Goal: Check status: Check status

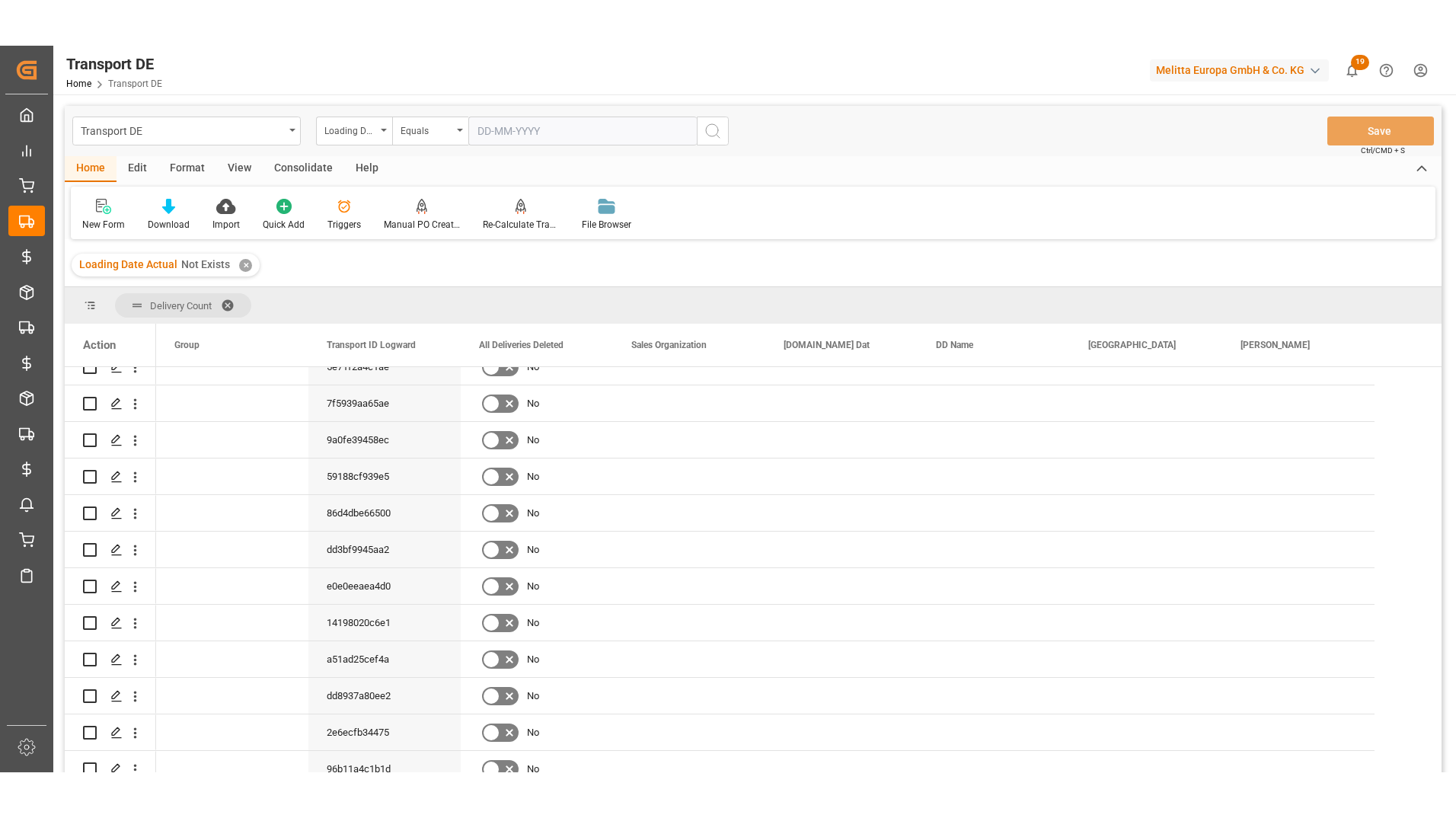
scroll to position [5, 0]
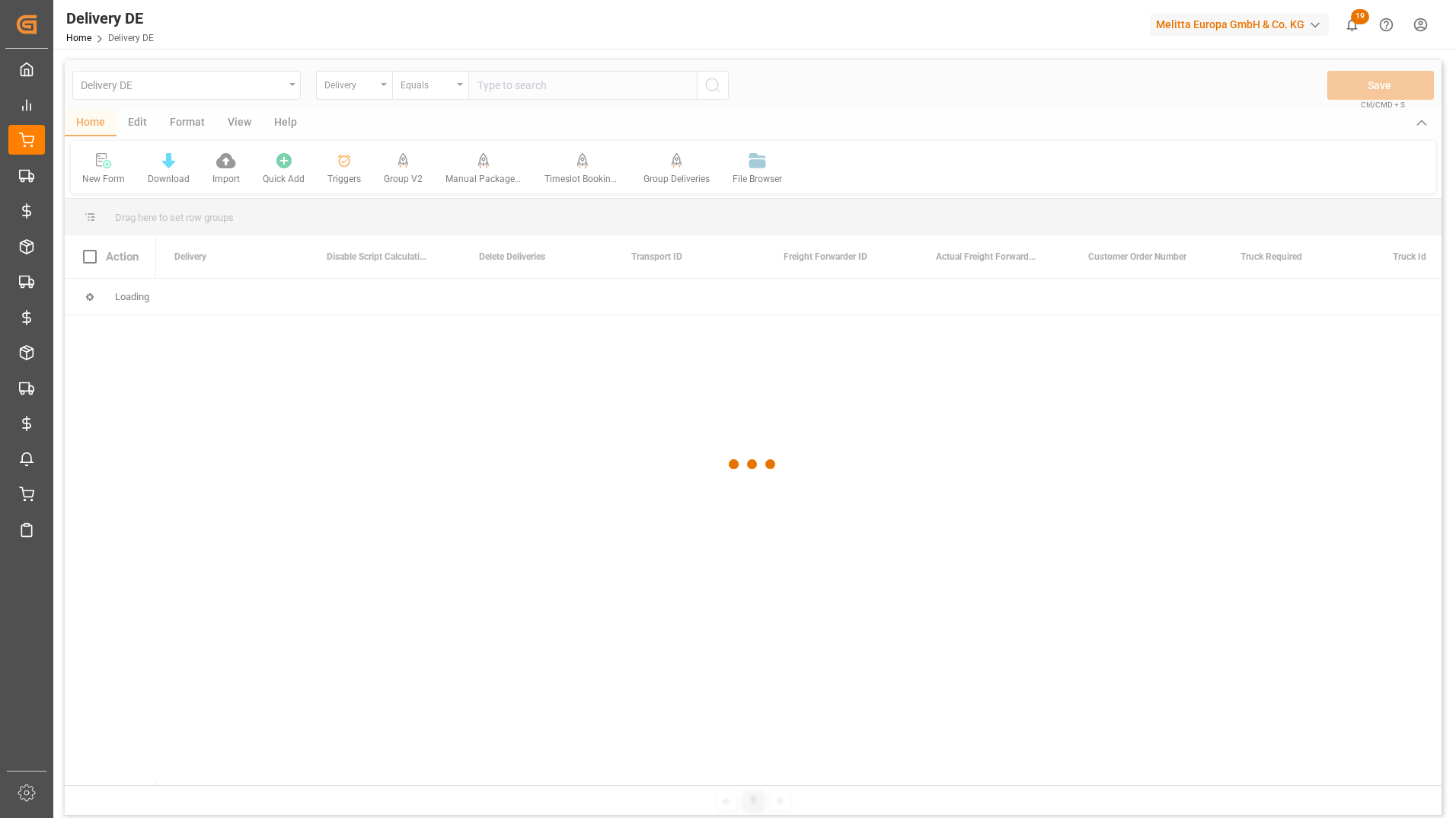
click at [448, 87] on div at bounding box center [753, 464] width 1377 height 809
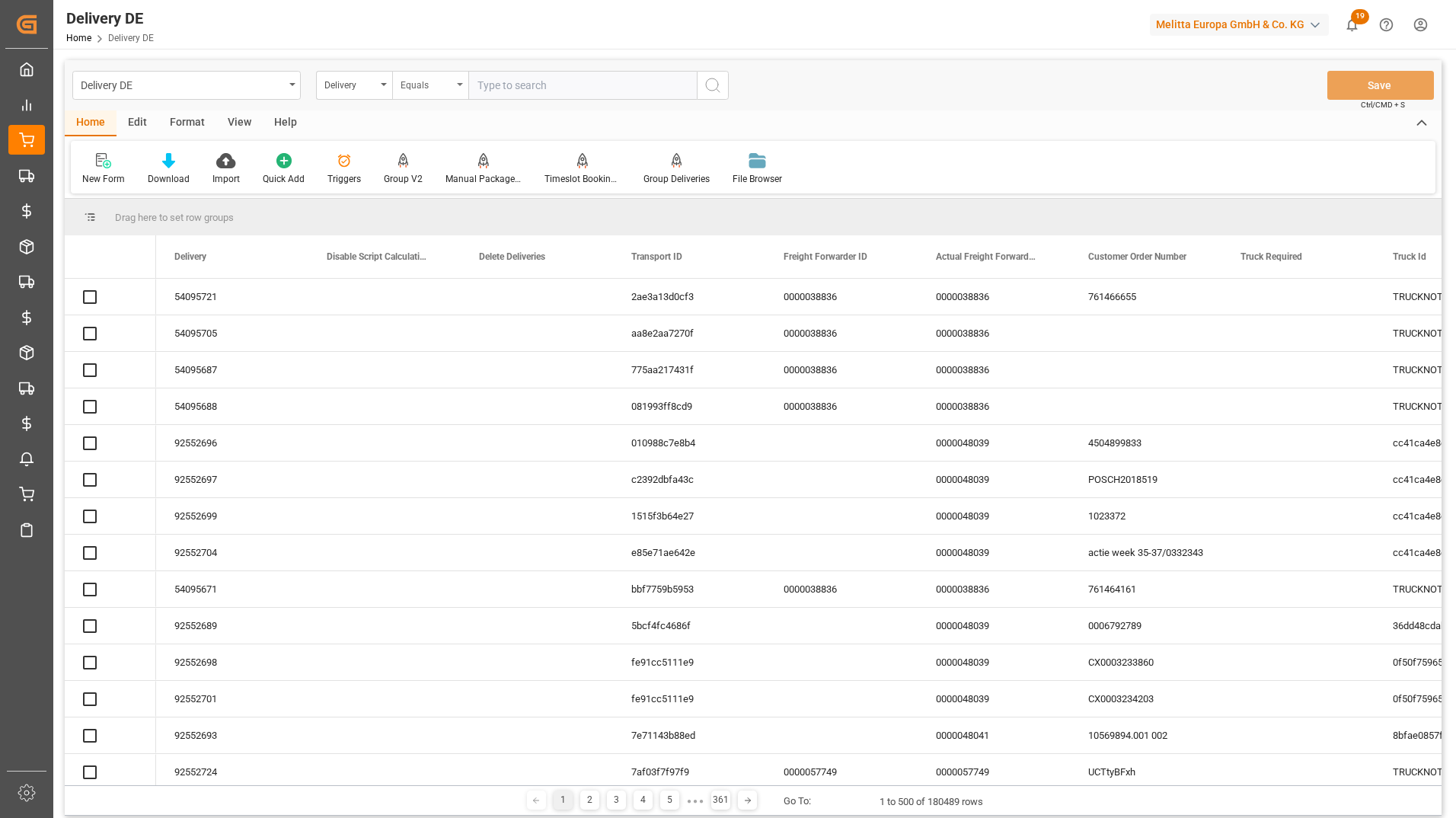
click at [443, 91] on div "Equals" at bounding box center [427, 83] width 52 height 17
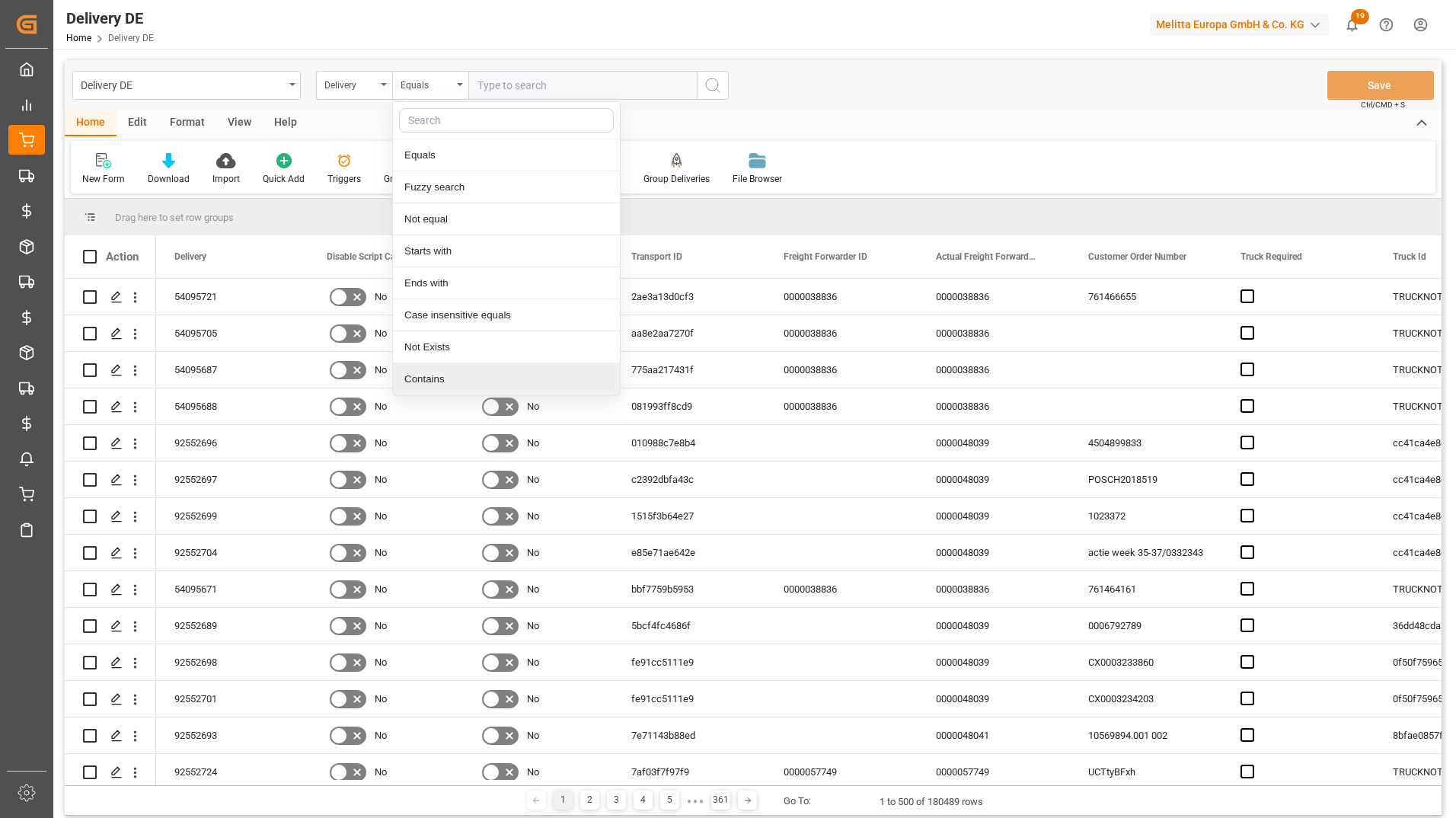
click at [440, 374] on div "Contains" at bounding box center [507, 379] width 227 height 32
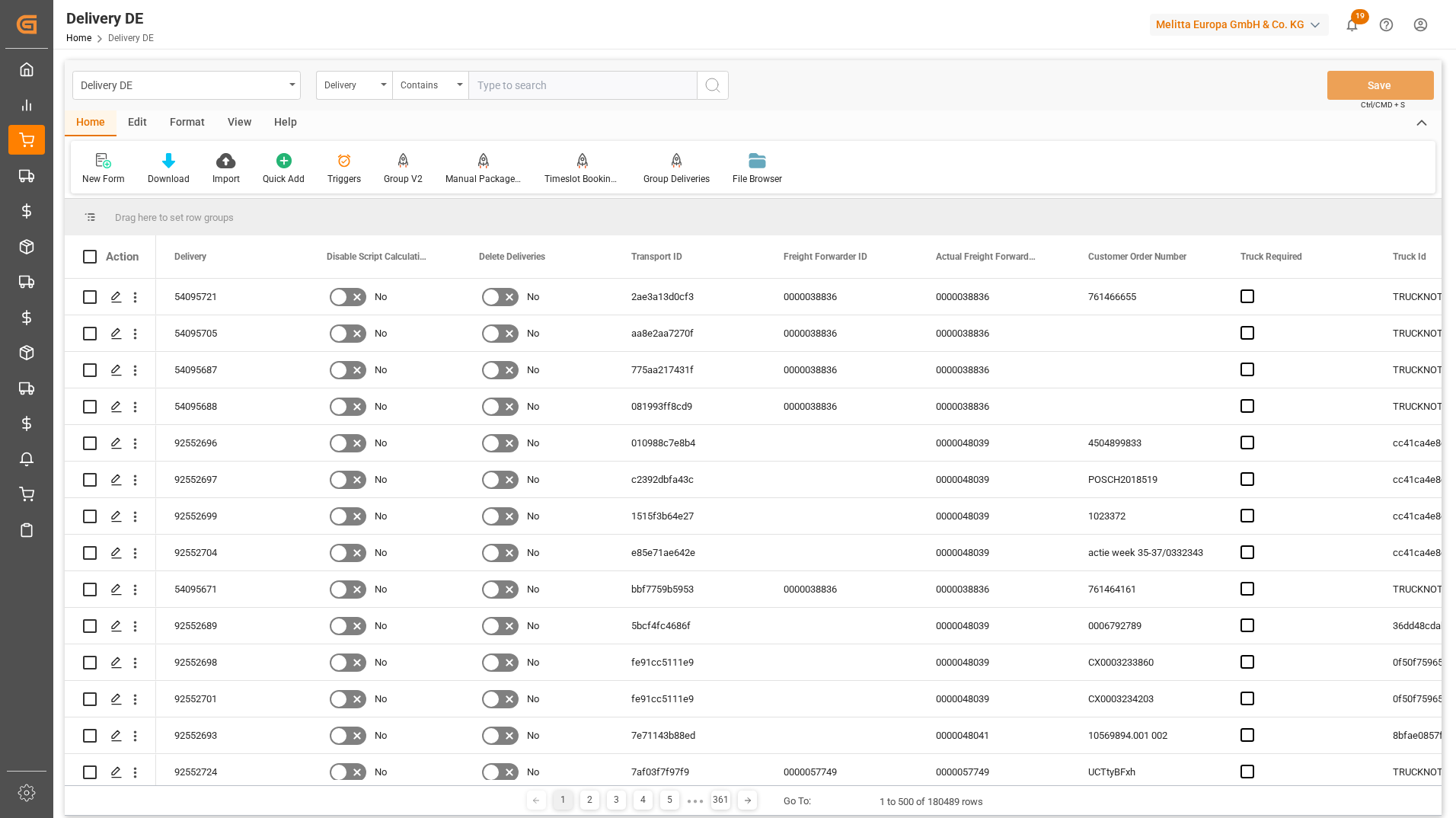
click at [499, 87] on input "text" at bounding box center [583, 85] width 228 height 29
paste input "92550325"
click at [531, 80] on input "92550325" at bounding box center [583, 85] width 228 height 29
paste input "92550330"
type input "92550325,92550330"
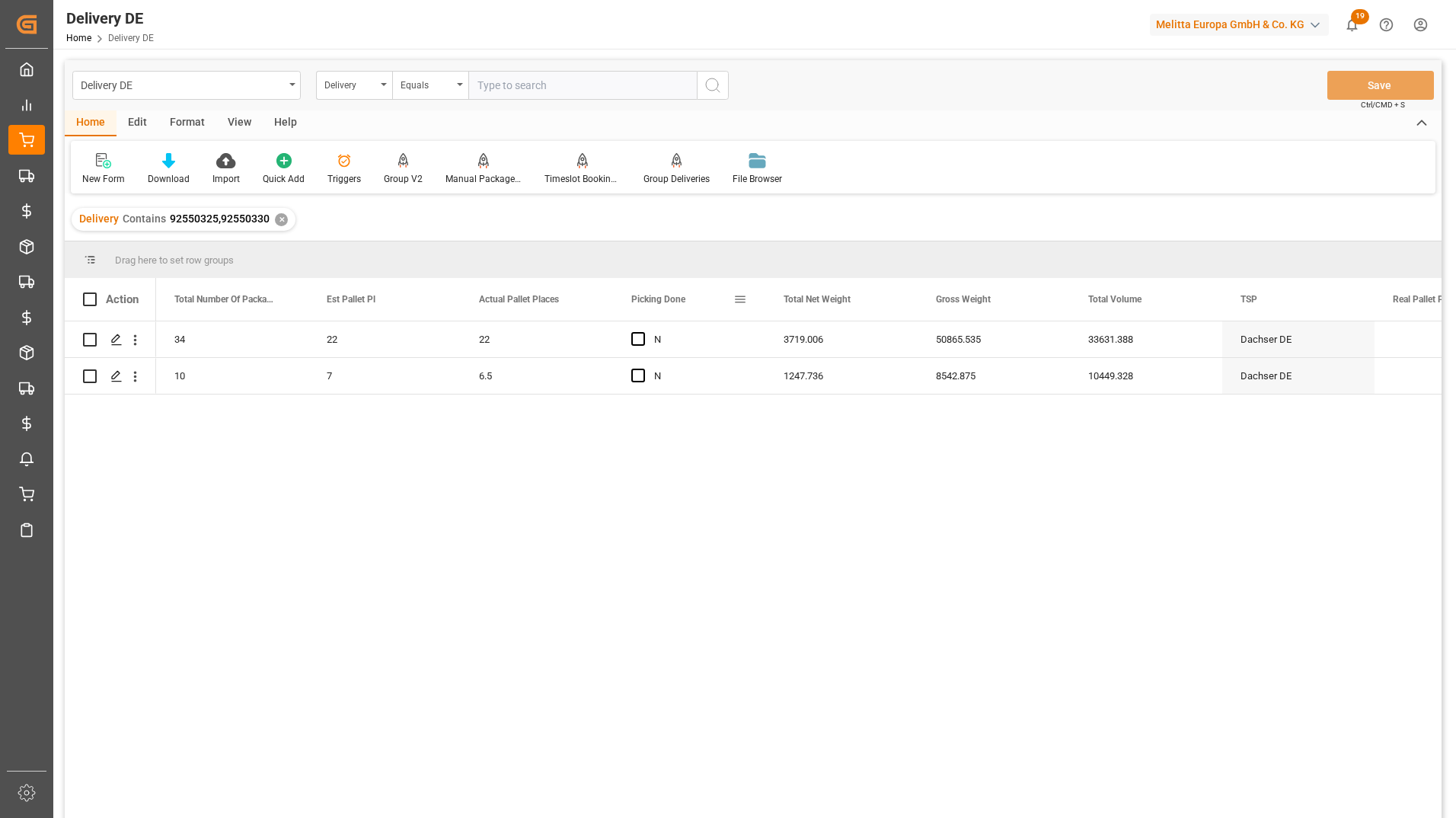
click at [738, 297] on span at bounding box center [740, 300] width 14 height 14
click at [864, 306] on span "columns" at bounding box center [871, 302] width 58 height 27
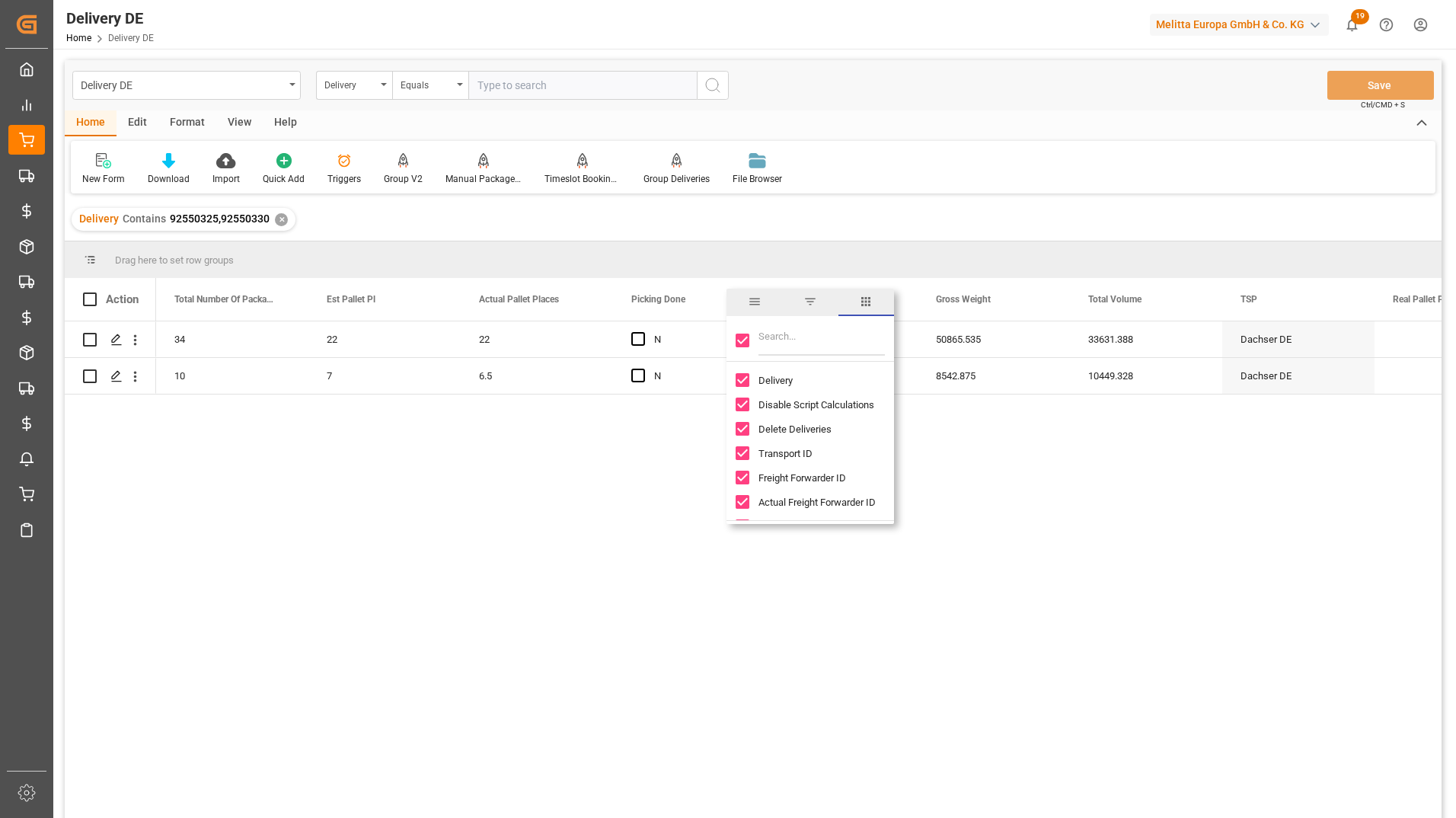
click at [745, 344] on input "Toggle Select All Columns" at bounding box center [743, 341] width 14 height 14
checkbox input "false"
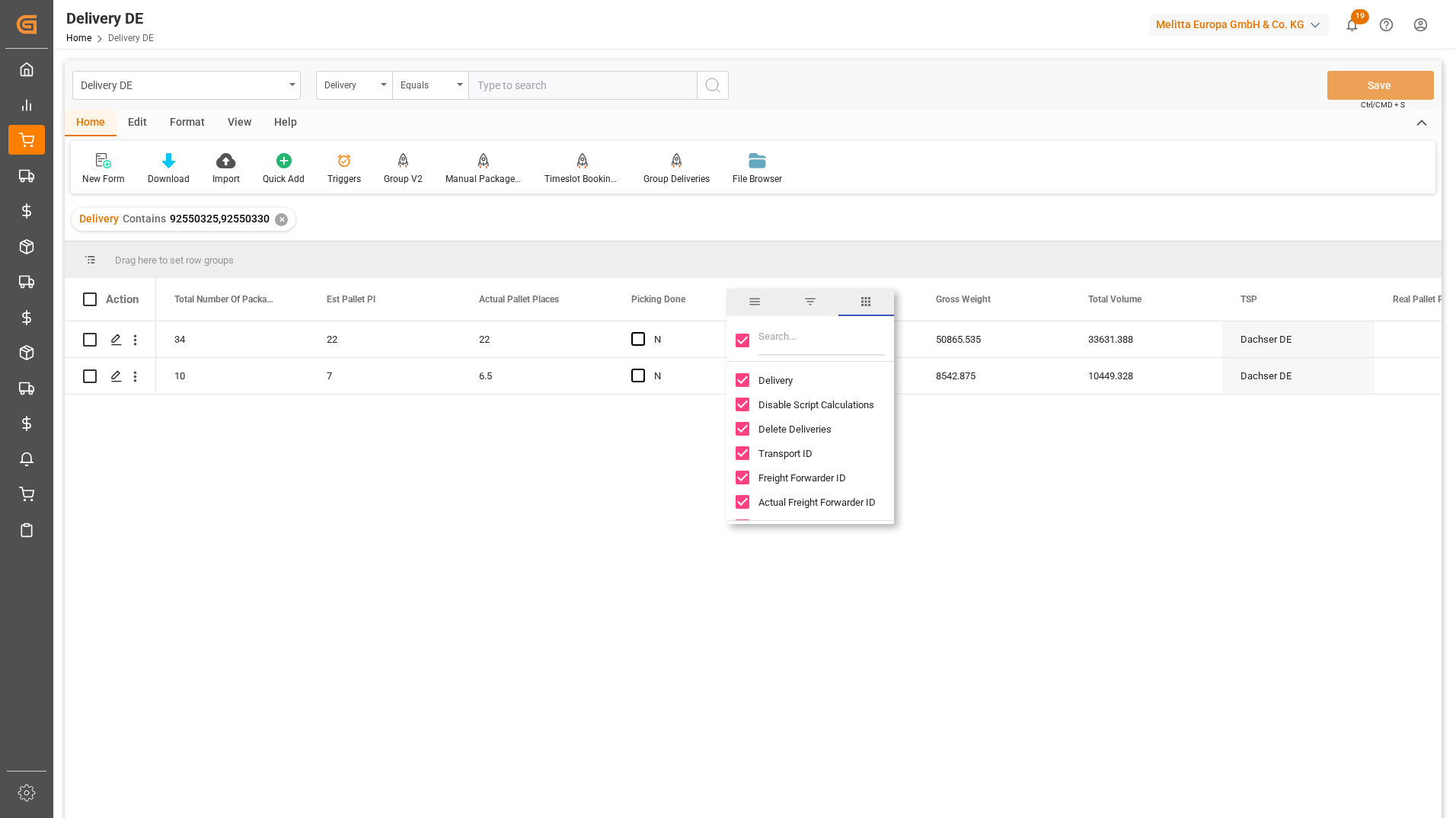
checkbox input "false"
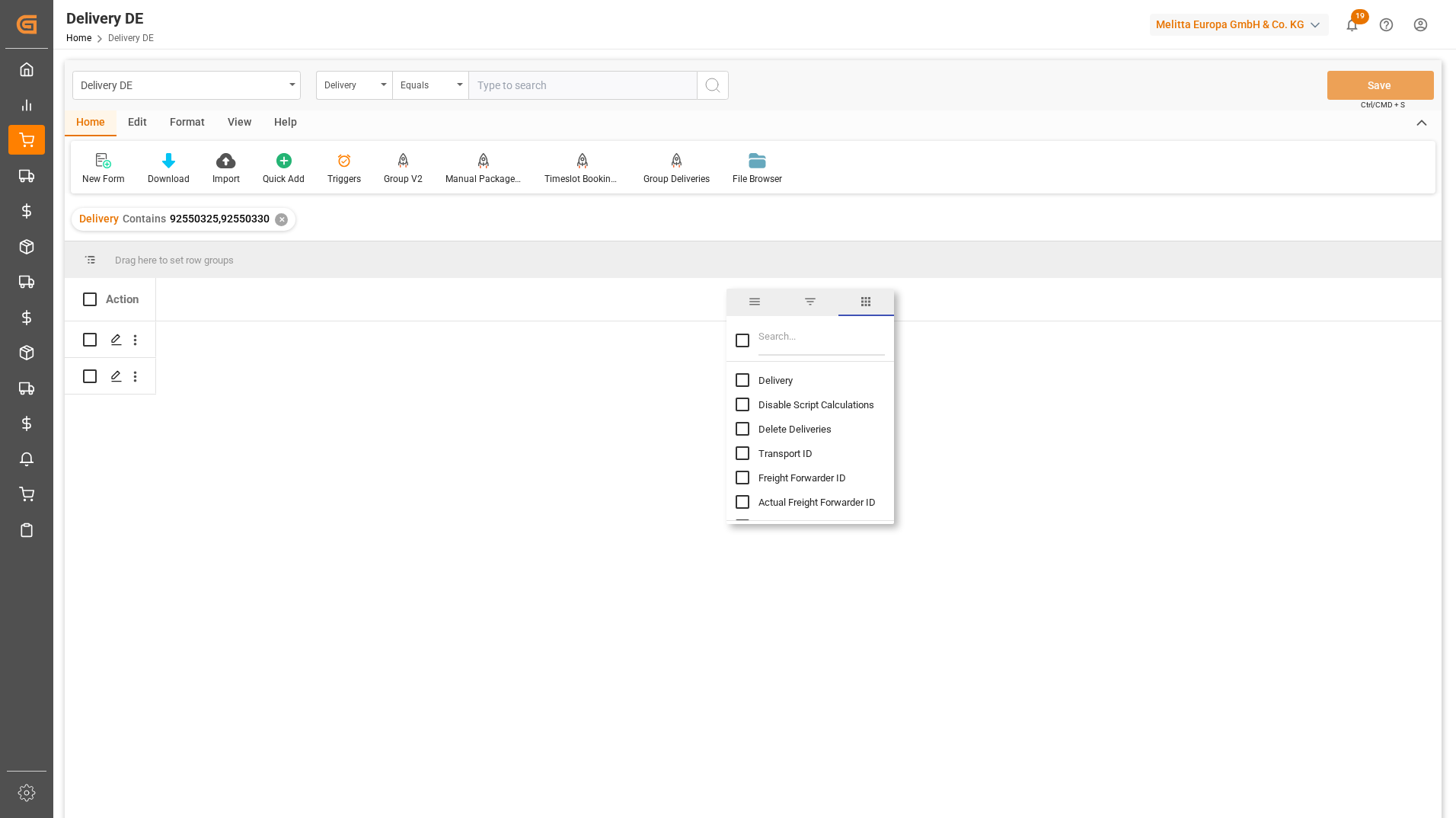
click at [742, 378] on input "Delivery column toggle visibility (hidden)" at bounding box center [743, 380] width 14 height 14
checkbox input "true"
checkbox input "false"
click at [775, 339] on input "Filter Columns Input" at bounding box center [821, 340] width 126 height 30
type input "gro"
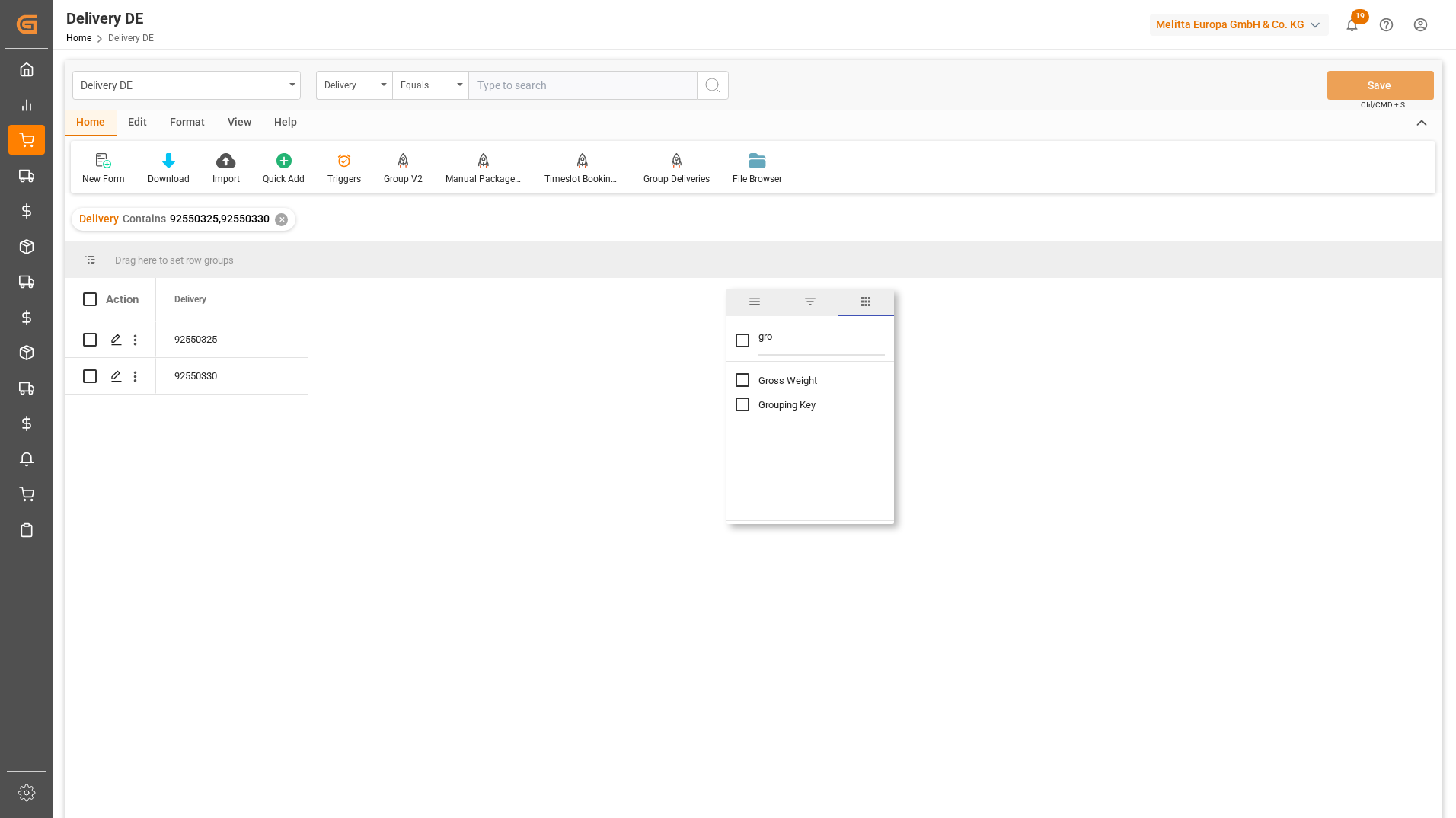
click at [748, 379] on input "Gross Weight column toggle visibility (hidden)" at bounding box center [743, 380] width 14 height 14
checkbox input "true"
checkbox input "false"
click at [209, 371] on div "92550330" at bounding box center [232, 376] width 152 height 36
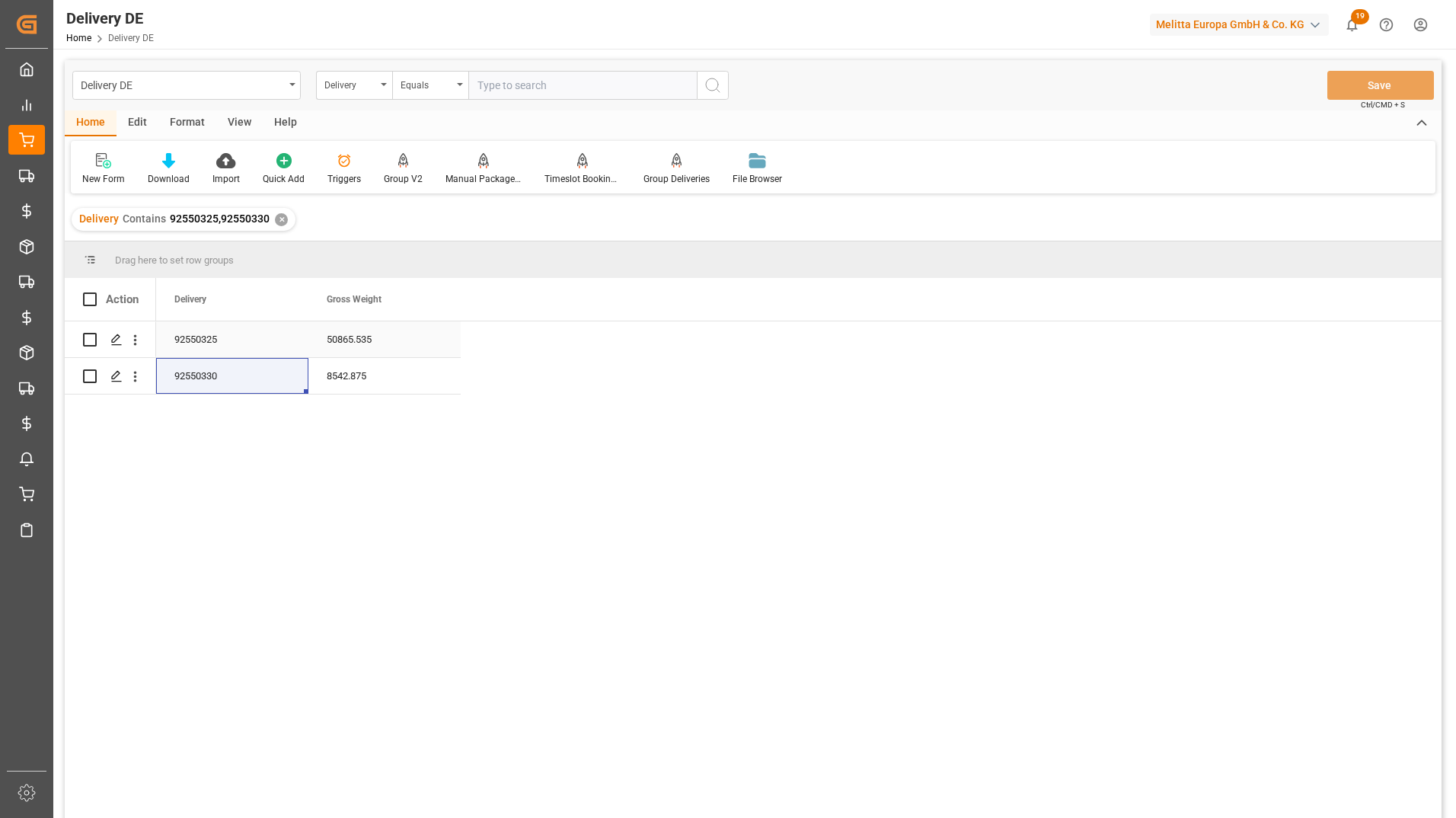
click at [233, 347] on div "92550325" at bounding box center [232, 339] width 152 height 36
click at [212, 372] on div "92550330" at bounding box center [232, 376] width 152 height 36
click at [434, 302] on span at bounding box center [435, 300] width 14 height 14
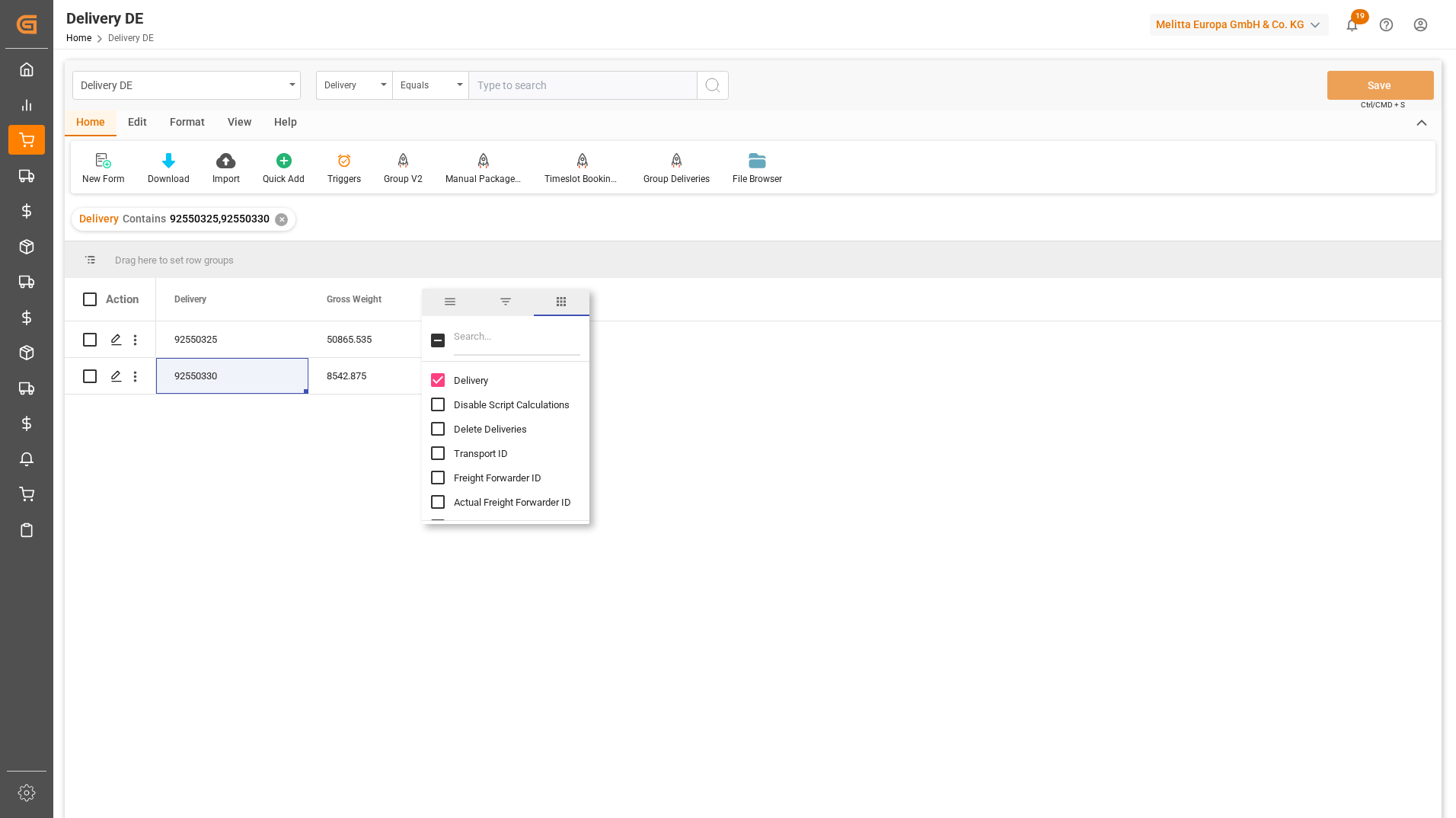
click at [475, 336] on input "Filter Columns Input" at bounding box center [517, 340] width 126 height 30
type input "pal"
click at [434, 381] on input "Est Pallet Pl column toggle visibility (hidden)" at bounding box center [438, 380] width 14 height 14
checkbox input "true"
checkbox input "false"
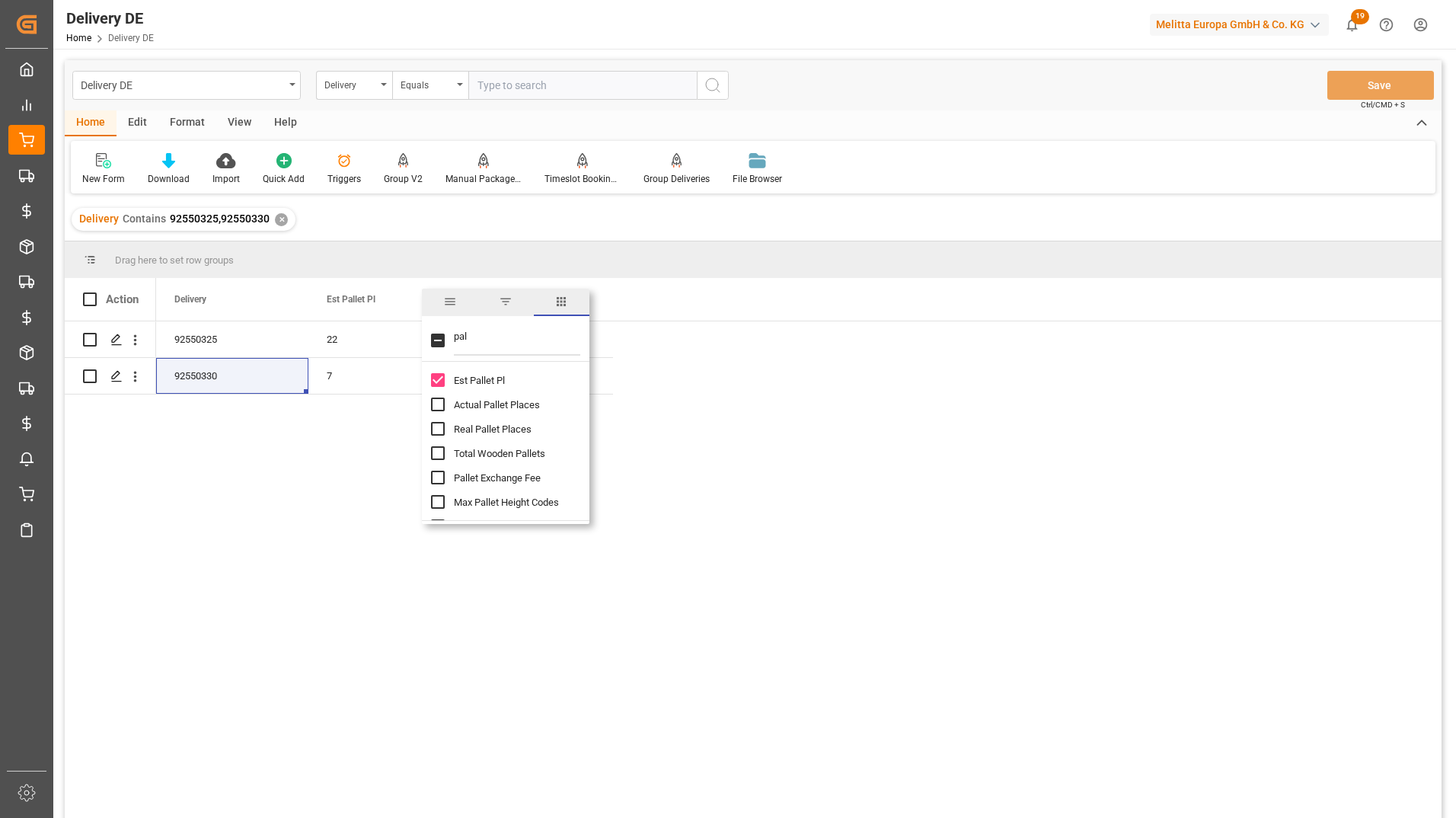
click at [434, 400] on input "Actual Pallet Places column toggle visibility (hidden)" at bounding box center [438, 404] width 14 height 14
checkbox input "true"
click at [813, 421] on div "92550325 50865.535 22 22 92550330 8542.875 7 6.5" at bounding box center [798, 574] width 1285 height 506
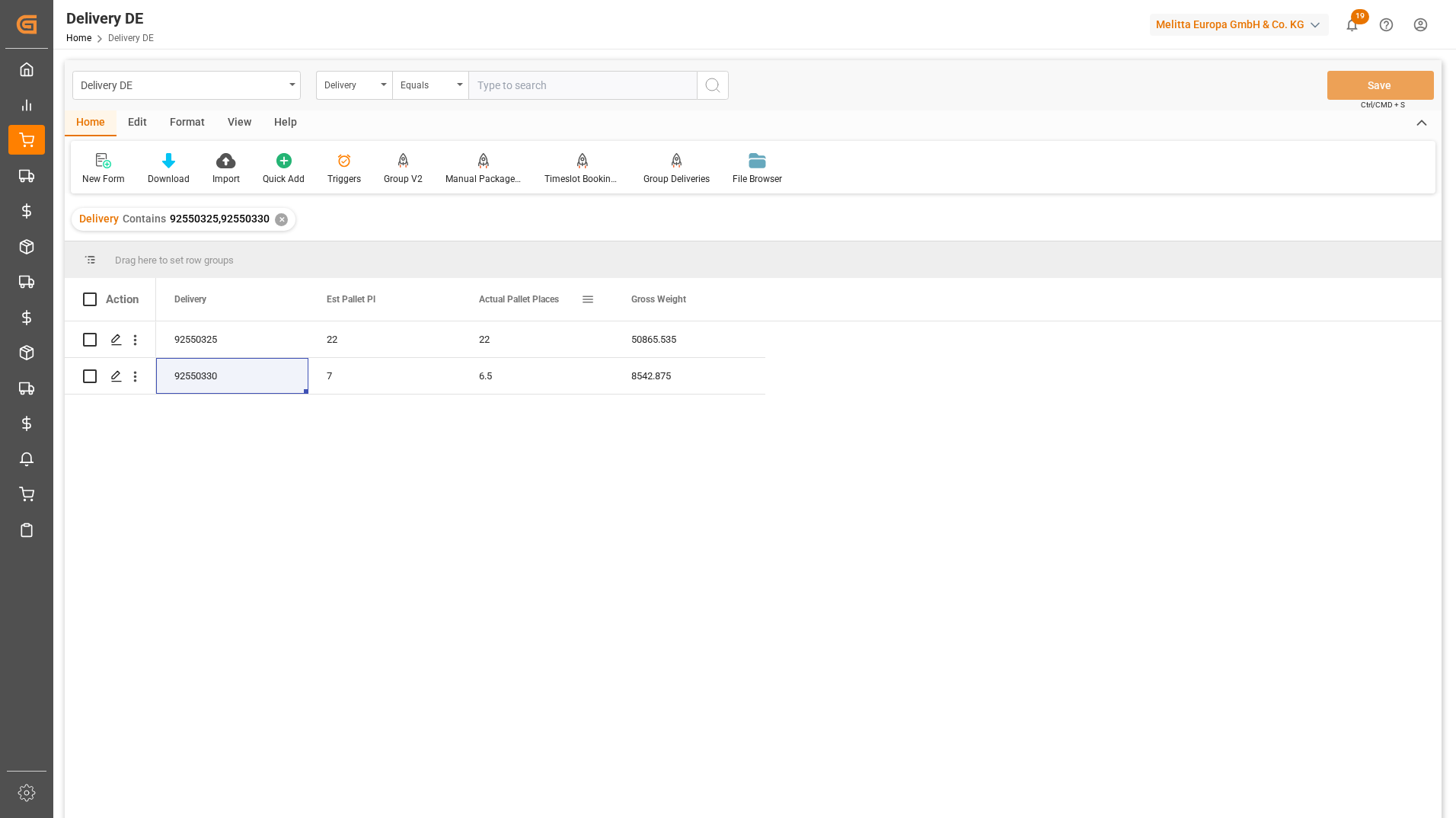
click at [593, 300] on span at bounding box center [588, 300] width 14 height 14
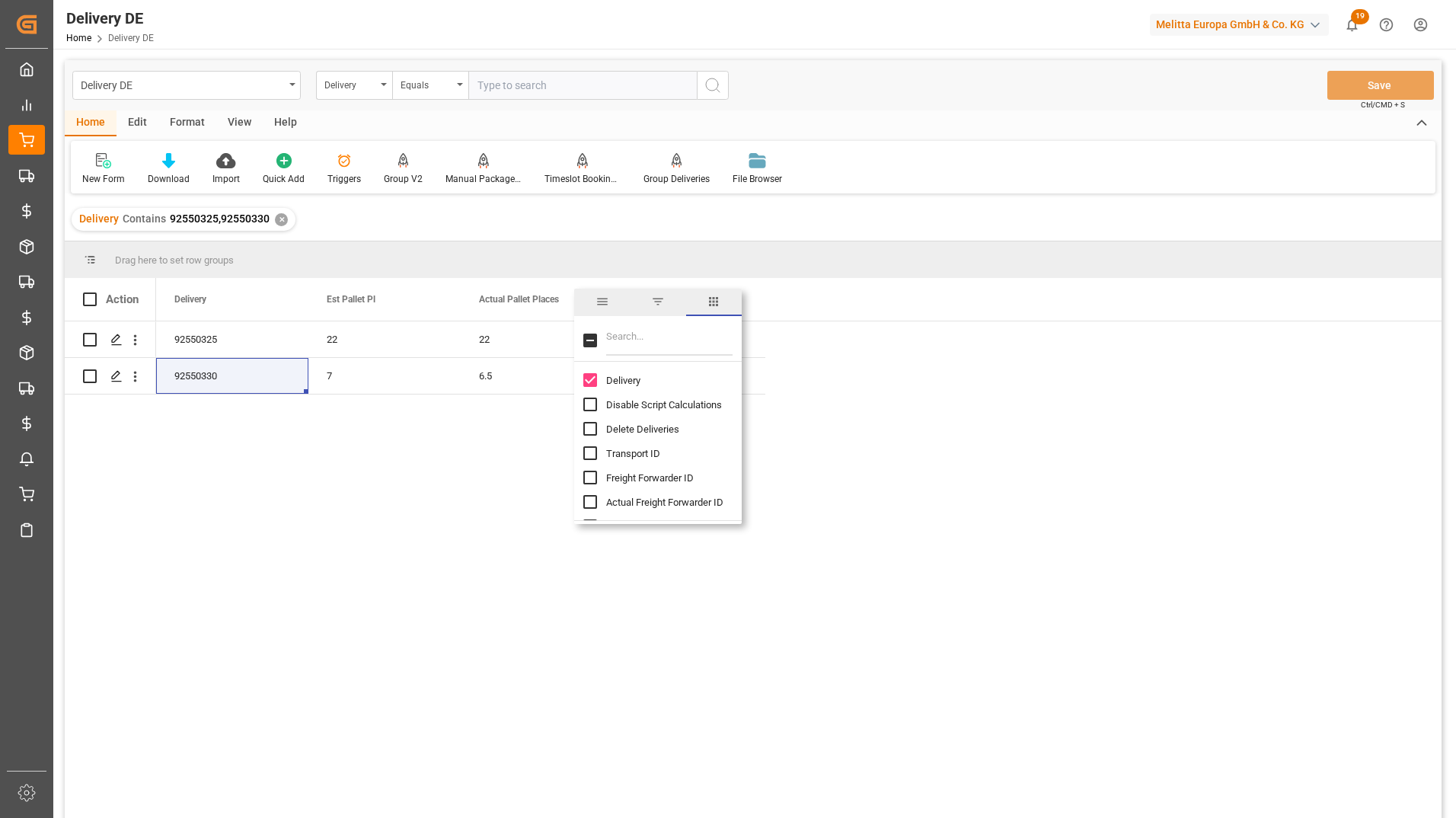
click at [629, 327] on input "Filter Columns Input" at bounding box center [669, 340] width 126 height 30
type input "eur"
click at [595, 381] on input "Euro B column toggle visibility (hidden)" at bounding box center [590, 380] width 14 height 14
checkbox input "true"
checkbox input "false"
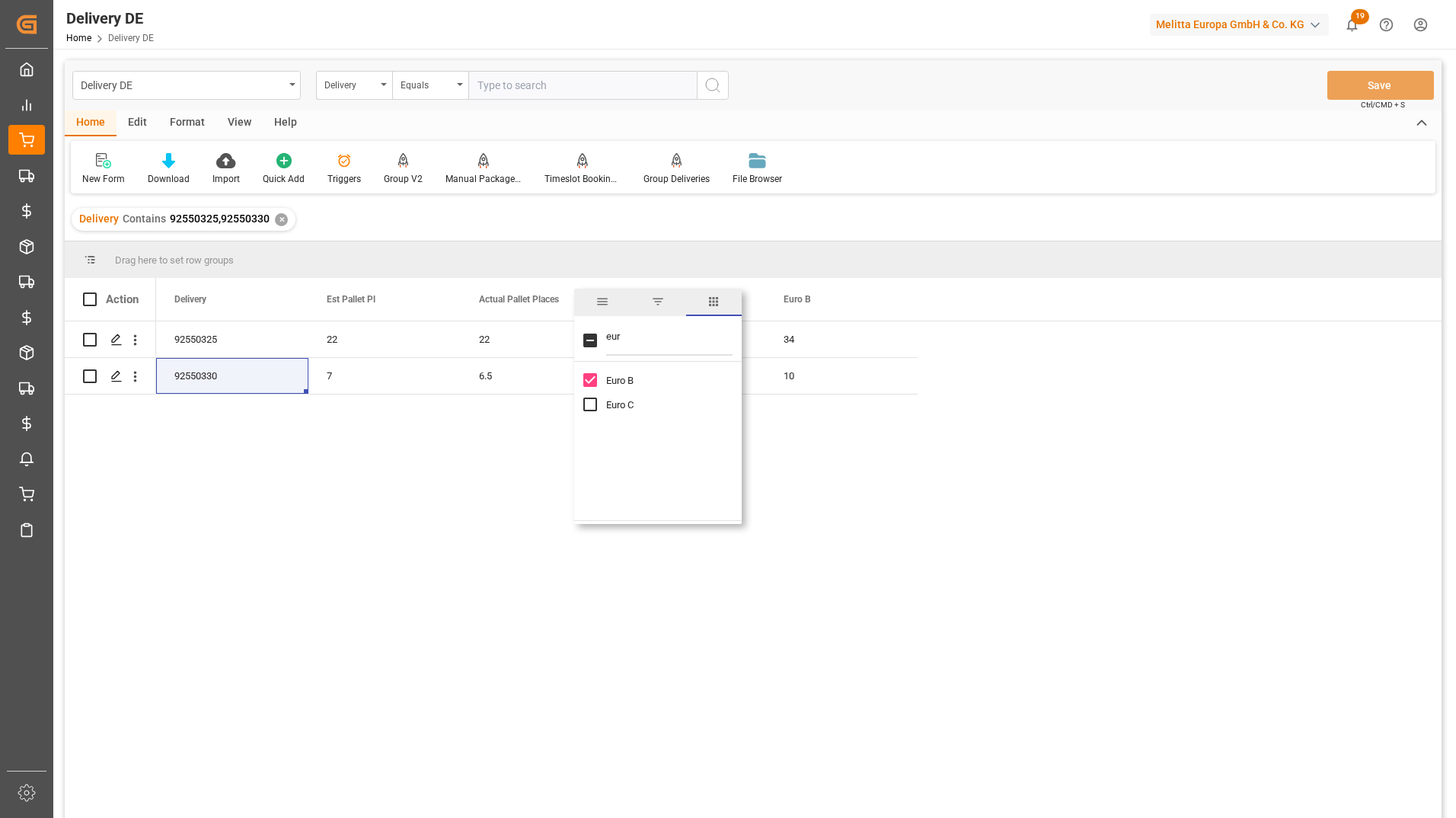
click at [585, 403] on input "Euro C column toggle visibility (hidden)" at bounding box center [590, 404] width 14 height 14
checkbox input "true"
drag, startPoint x: 633, startPoint y: 342, endPoint x: 595, endPoint y: 342, distance: 38.0
click at [595, 342] on div "eur" at bounding box center [658, 341] width 167 height 43
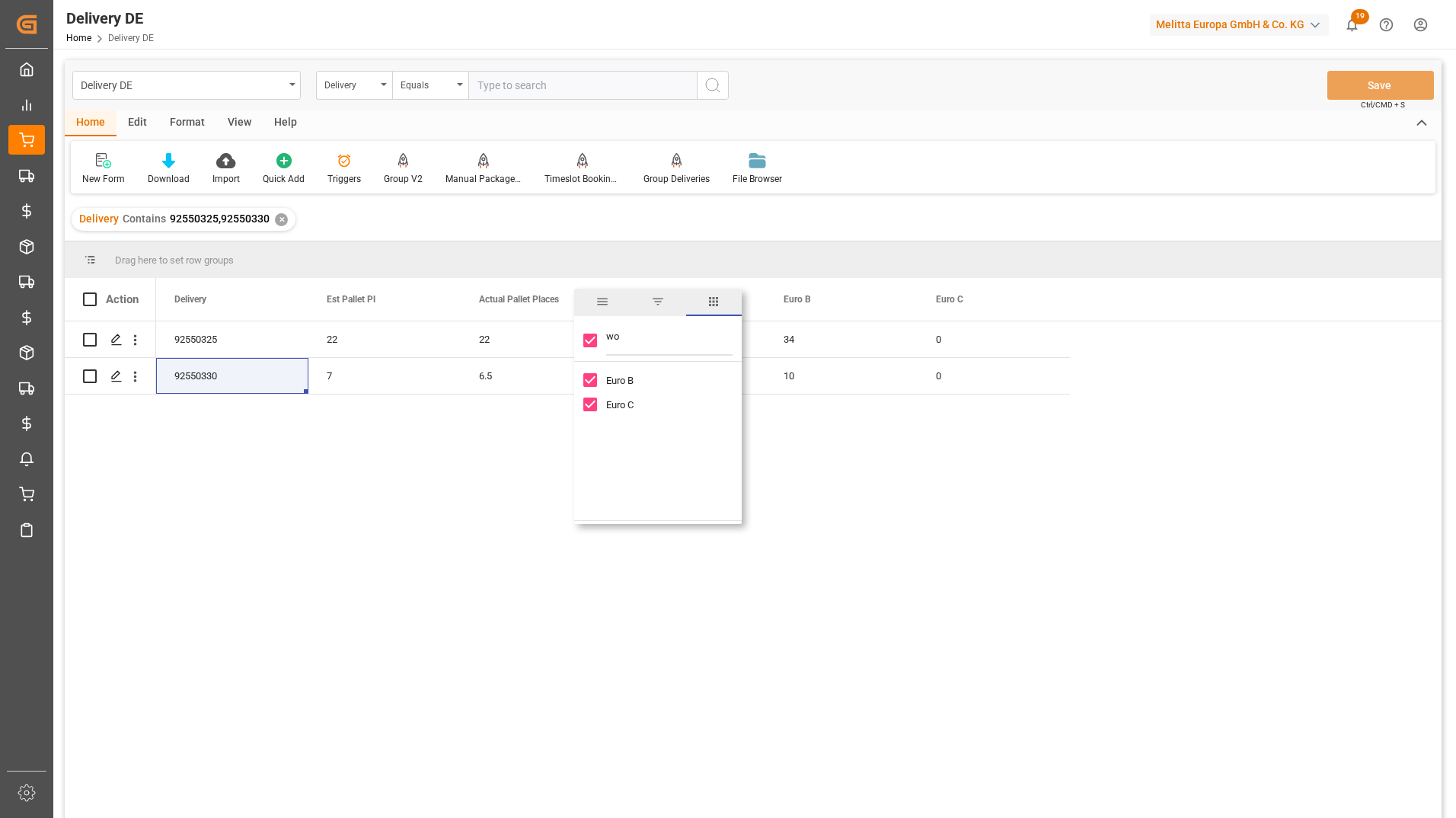
type input "woo"
checkbox input "false"
type input "woo"
click at [590, 381] on input "Total Wooden Pallets column toggle visibility (hidden)" at bounding box center [590, 380] width 14 height 14
checkbox input "true"
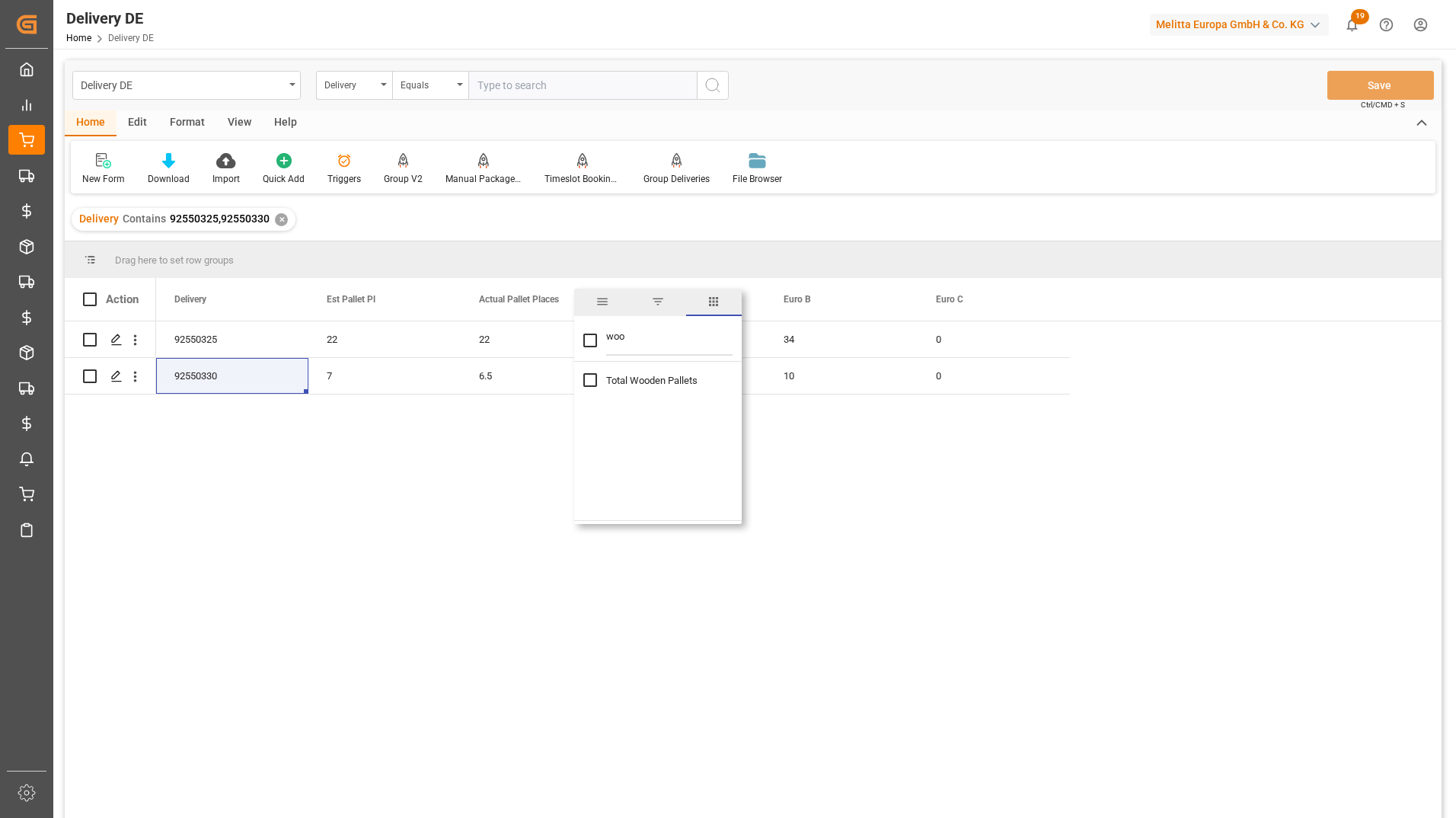
checkbox input "true"
click at [1204, 445] on div "92550325 50865.535 22 22 34 0 34 92550330 8542.875 7 6.5 10 0 10" at bounding box center [798, 574] width 1285 height 506
click at [1192, 300] on span at bounding box center [1197, 300] width 14 height 14
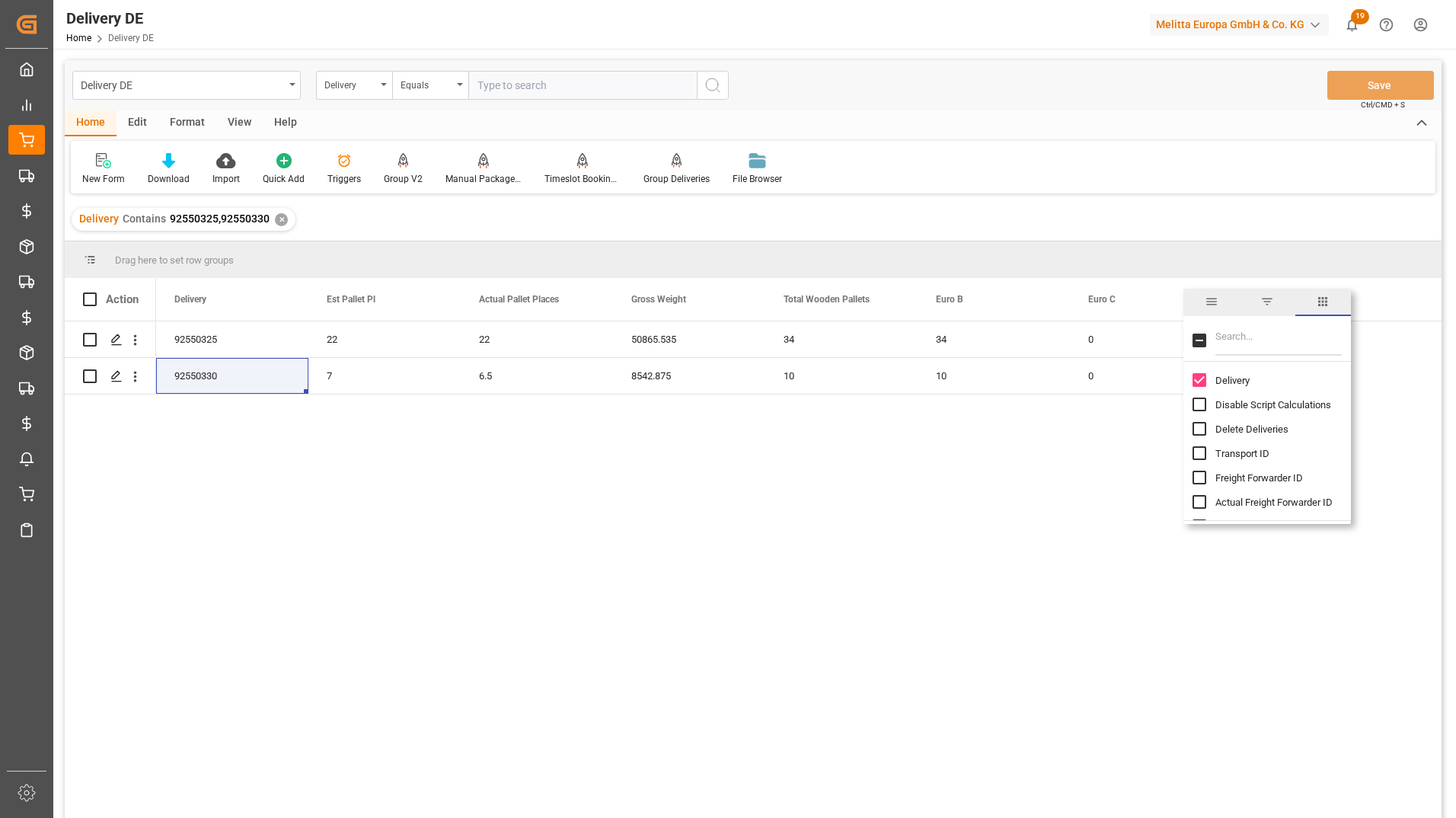
click at [1216, 331] on input "Filter Columns Input" at bounding box center [1278, 340] width 126 height 30
type input "che"
click at [1204, 457] on input "Chep 1/4 column toggle visibility (hidden)" at bounding box center [1199, 453] width 14 height 14
checkbox input "true"
checkbox input "false"
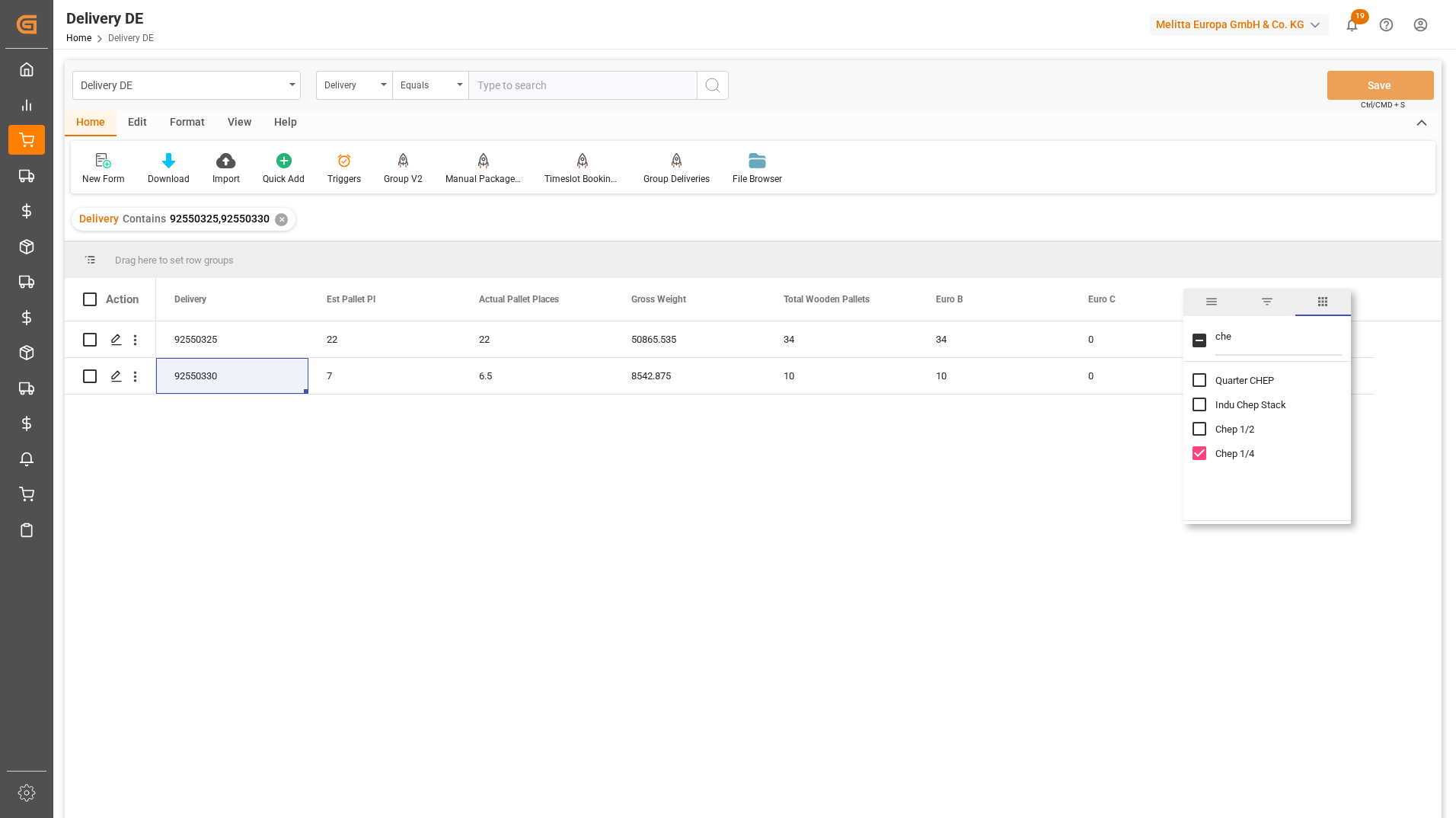
click at [1242, 217] on div "Delivery Contains 92550325,92550330 ✕" at bounding box center [753, 220] width 1377 height 43
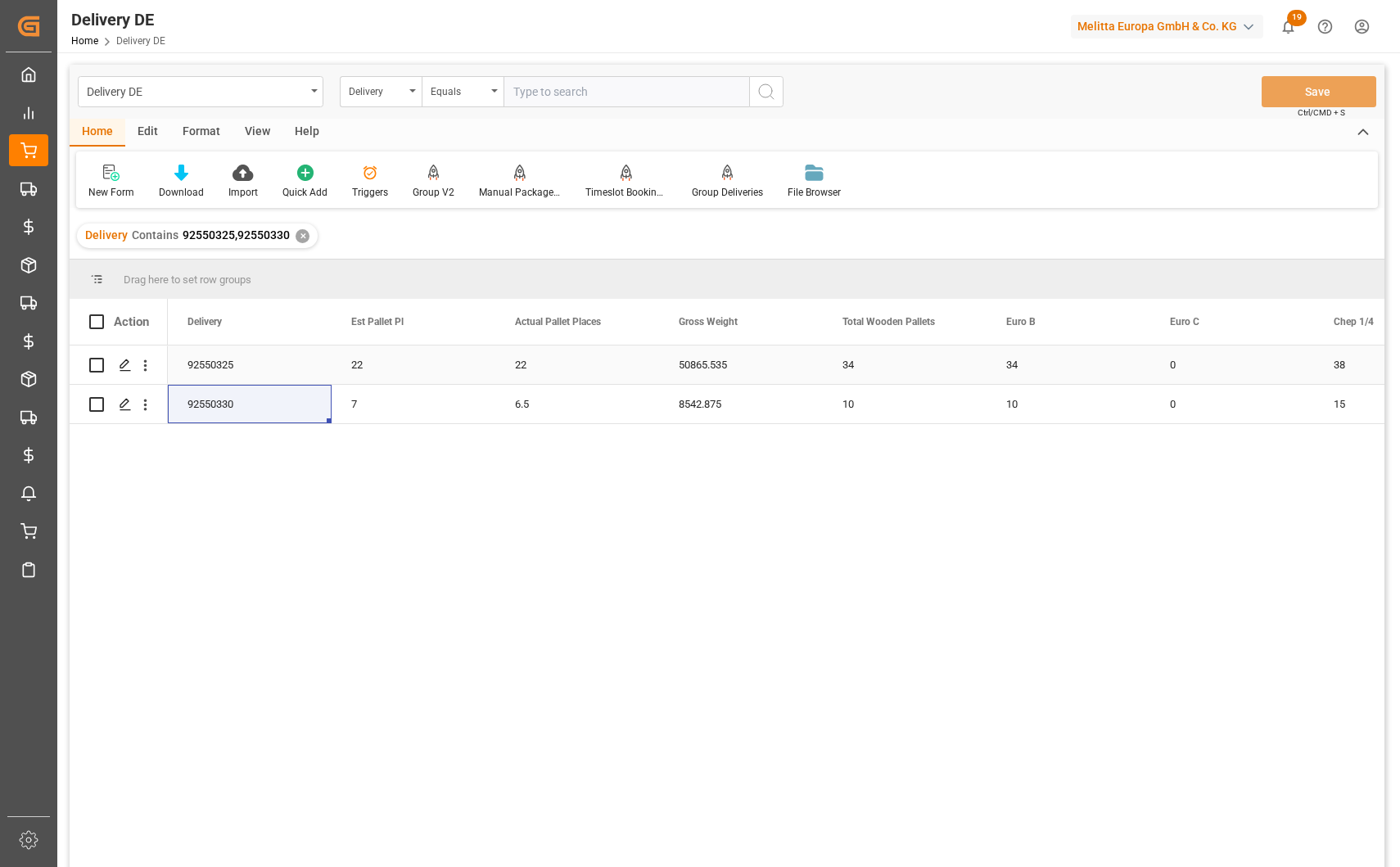
click at [233, 372] on div "92550325" at bounding box center [249, 365] width 163 height 39
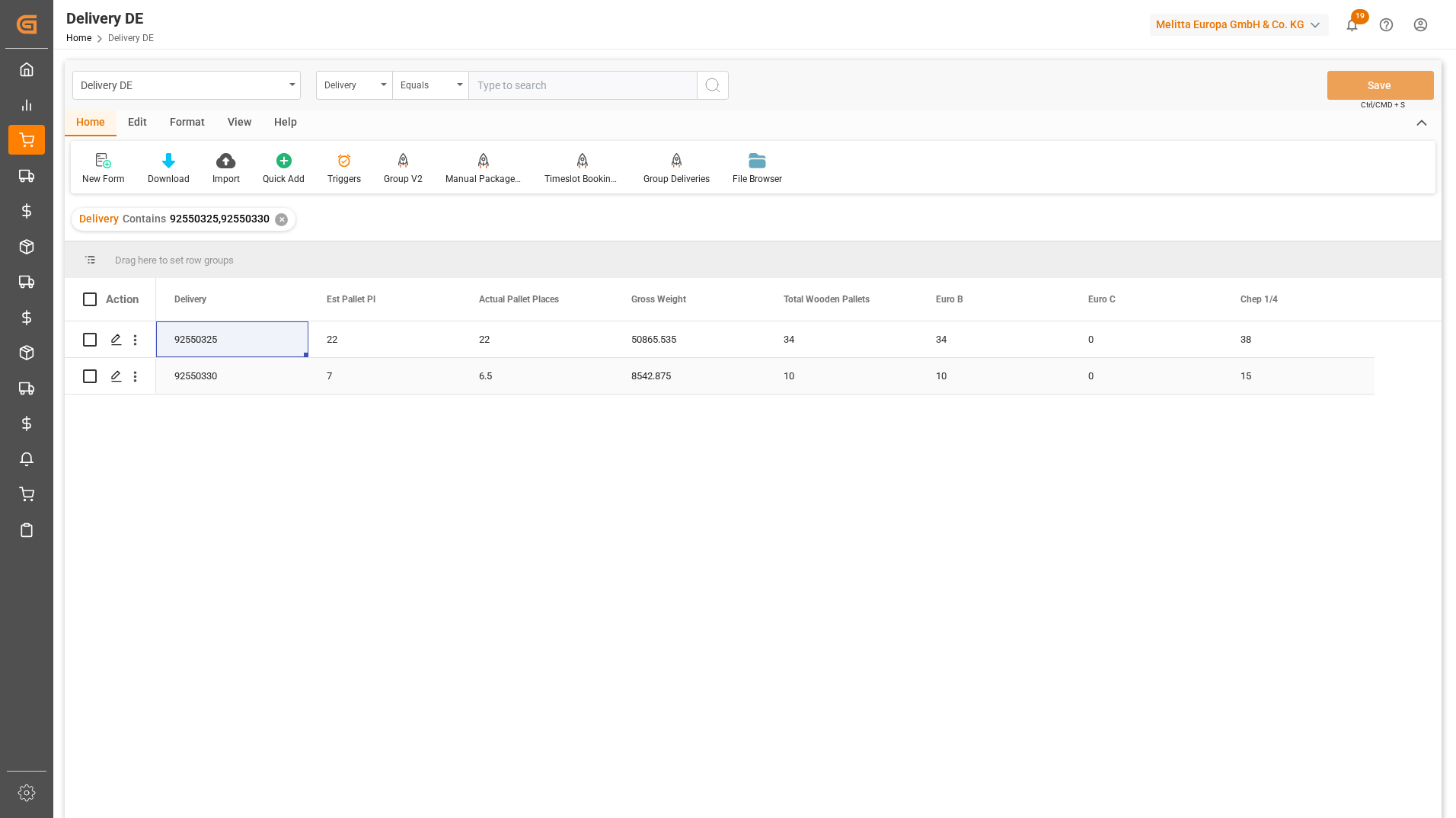
drag, startPoint x: 202, startPoint y: 372, endPoint x: 210, endPoint y: 378, distance: 10.0
click at [202, 372] on div "92550330" at bounding box center [232, 376] width 152 height 36
